Goal: Task Accomplishment & Management: Manage account settings

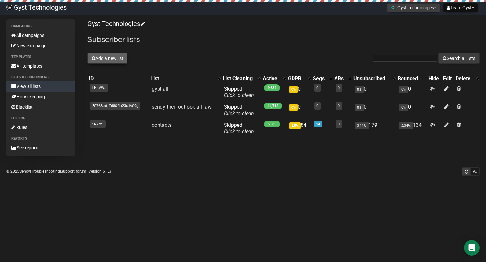
click at [108, 56] on button "Add a new list" at bounding box center [107, 58] width 40 height 11
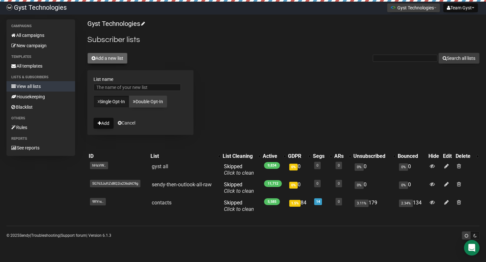
click at [108, 56] on button "Add a new list" at bounding box center [107, 58] width 40 height 11
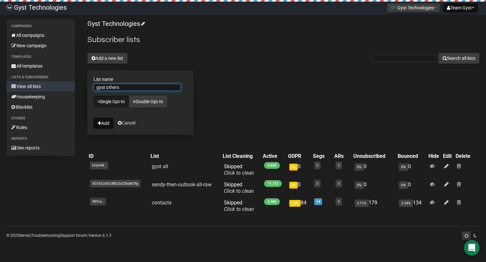
type input "gyst others"
click at [94, 118] on button "Add" at bounding box center [104, 123] width 20 height 11
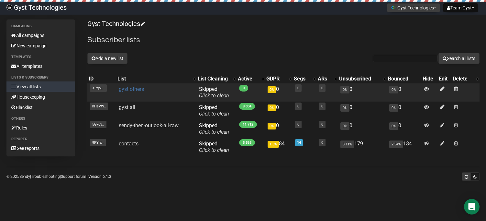
click at [131, 90] on link "gyst others" at bounding box center [131, 89] width 25 height 6
click at [130, 92] on link "gyst others" at bounding box center [131, 89] width 25 height 6
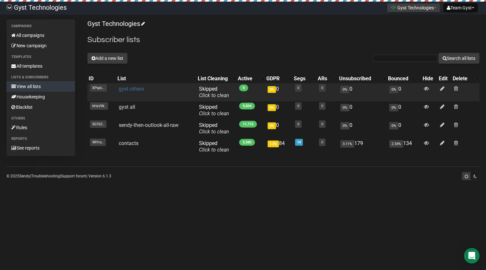
click at [131, 90] on link "gyst others" at bounding box center [131, 89] width 25 height 6
click at [129, 90] on link "gyst others" at bounding box center [131, 89] width 25 height 6
click at [134, 90] on link "gyst others" at bounding box center [131, 89] width 25 height 6
